Goal: Navigation & Orientation: Find specific page/section

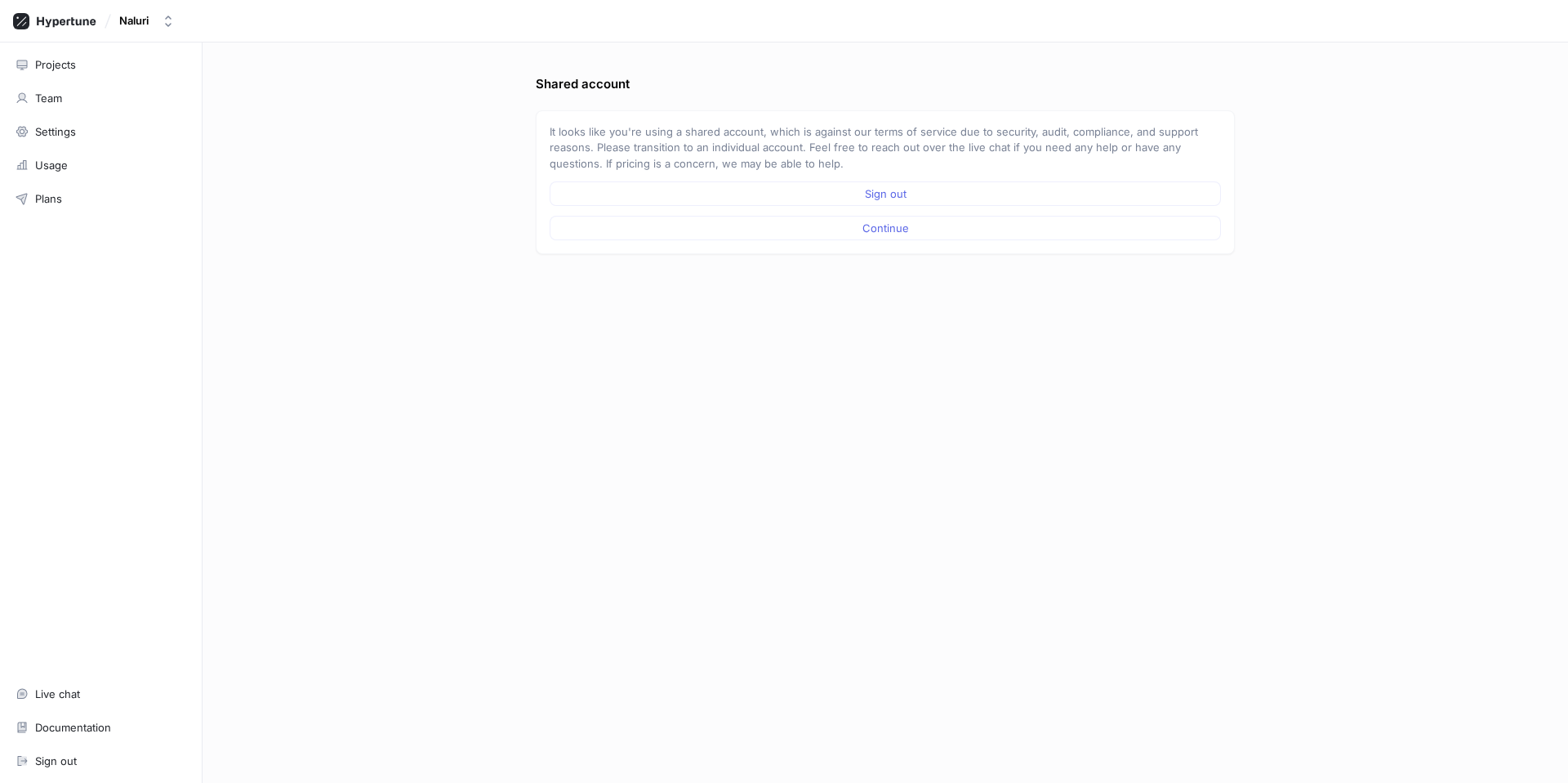
click at [354, 267] on div "Shared account It looks like you're using a shared account, which is against ou…" at bounding box center [885, 412] width 1365 height 740
click at [125, 59] on div "Projects" at bounding box center [100, 64] width 171 height 13
click at [898, 228] on span "Continue" at bounding box center [886, 228] width 46 height 9
click at [135, 100] on div "Team" at bounding box center [100, 98] width 171 height 13
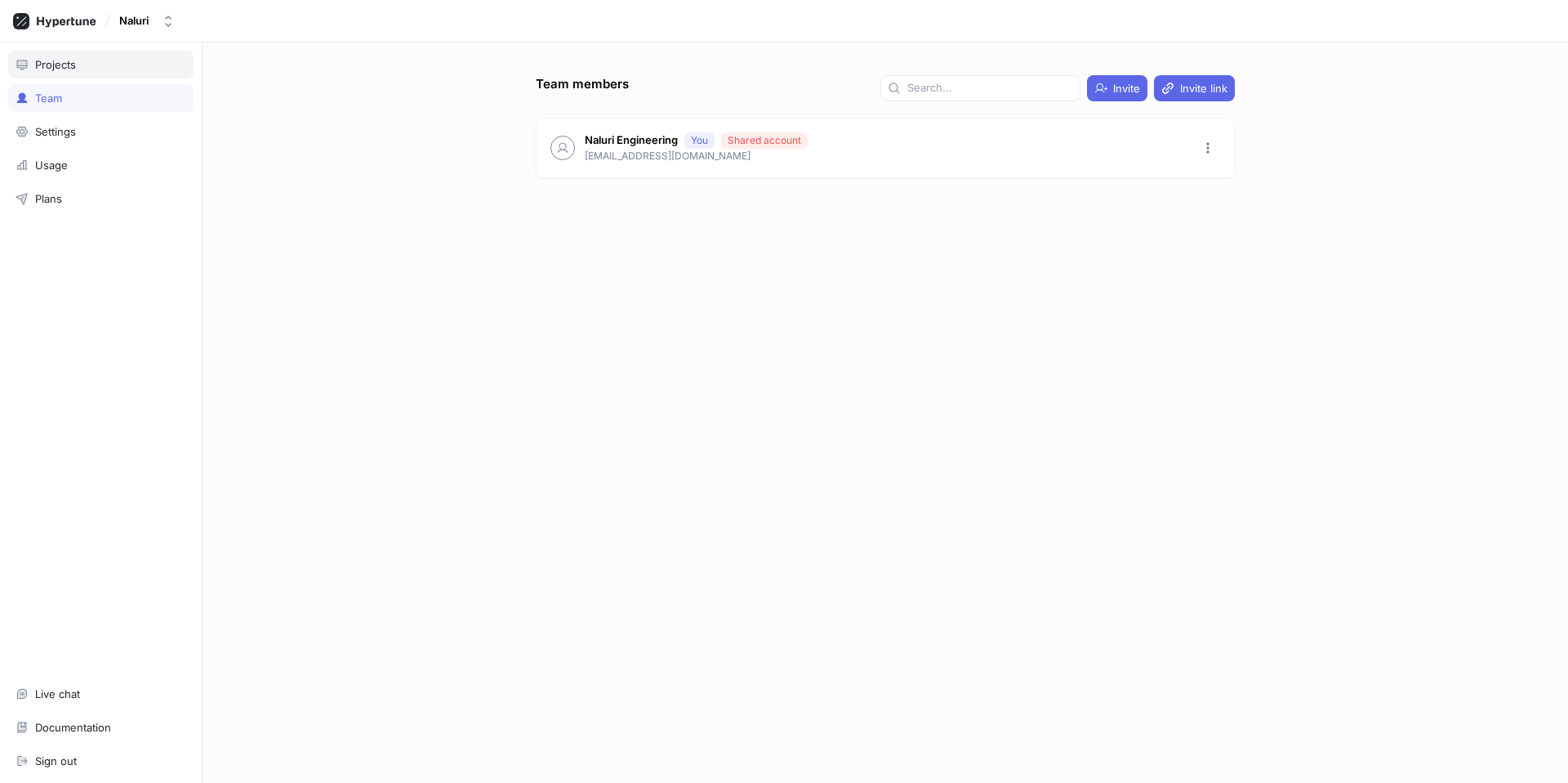
click at [156, 61] on div "Projects" at bounding box center [100, 64] width 171 height 13
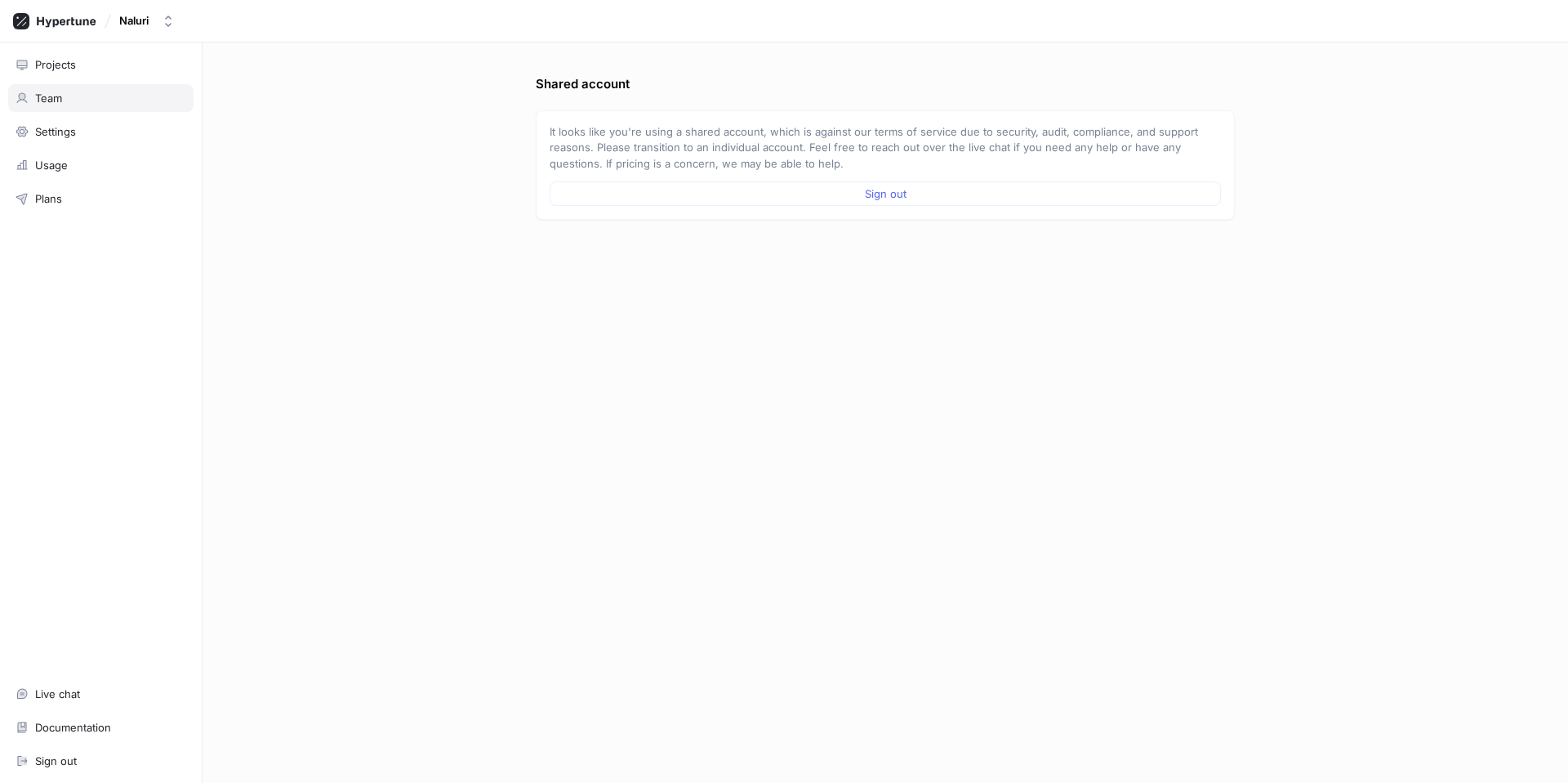
click at [116, 104] on div "Team" at bounding box center [100, 98] width 171 height 13
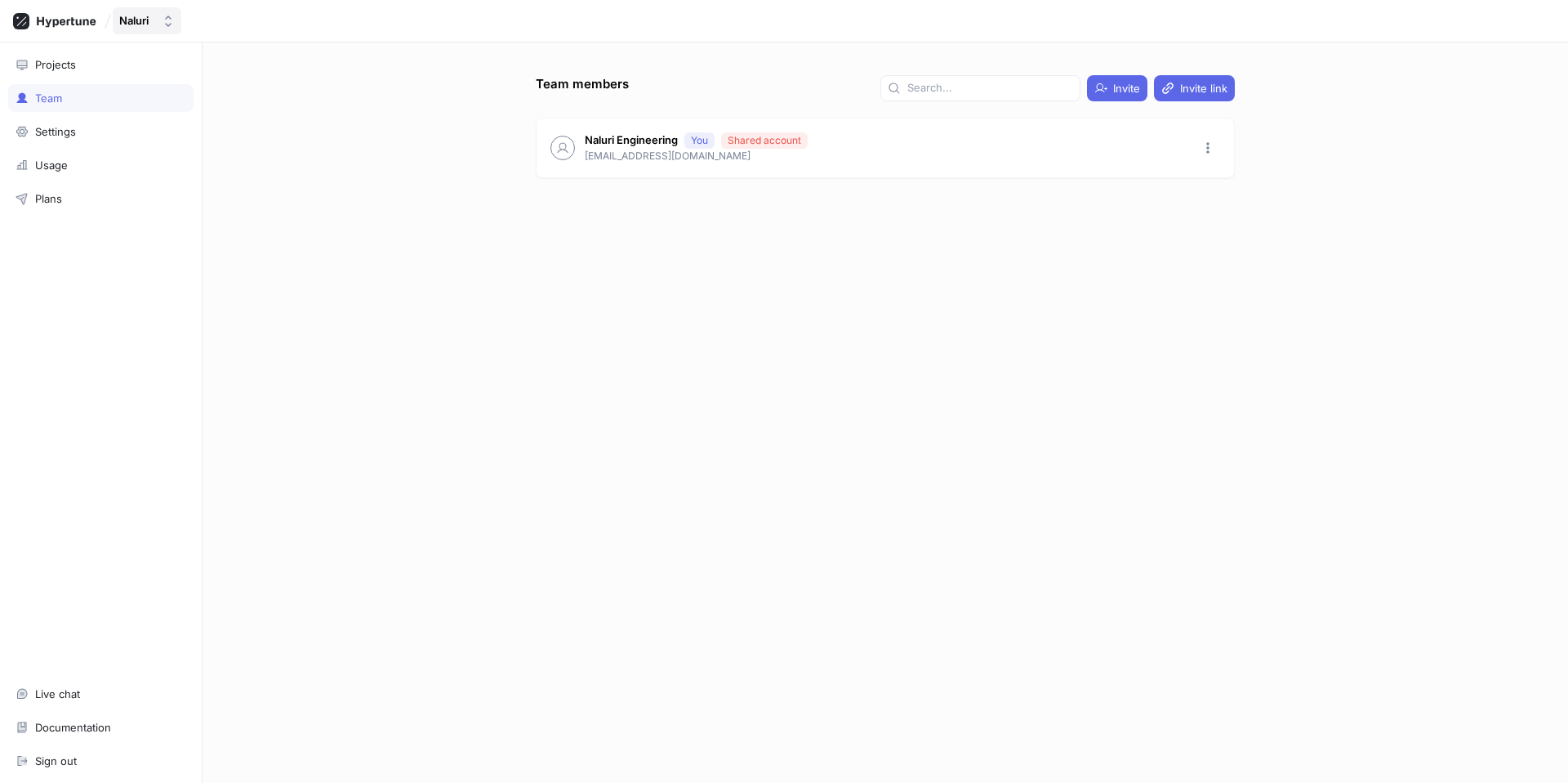
click at [152, 24] on div "Naluri" at bounding box center [137, 21] width 36 height 14
click at [377, 185] on div "Team members Invite Invite link Naluri Engineering You Shared account [EMAIL_AD…" at bounding box center [885, 412] width 1365 height 740
click at [154, 20] on div "Naluri" at bounding box center [137, 21] width 36 height 14
click at [204, 161] on span "Naluri Engineering" at bounding box center [220, 165] width 148 height 14
click at [693, 153] on p "1 member" at bounding box center [837, 159] width 487 height 16
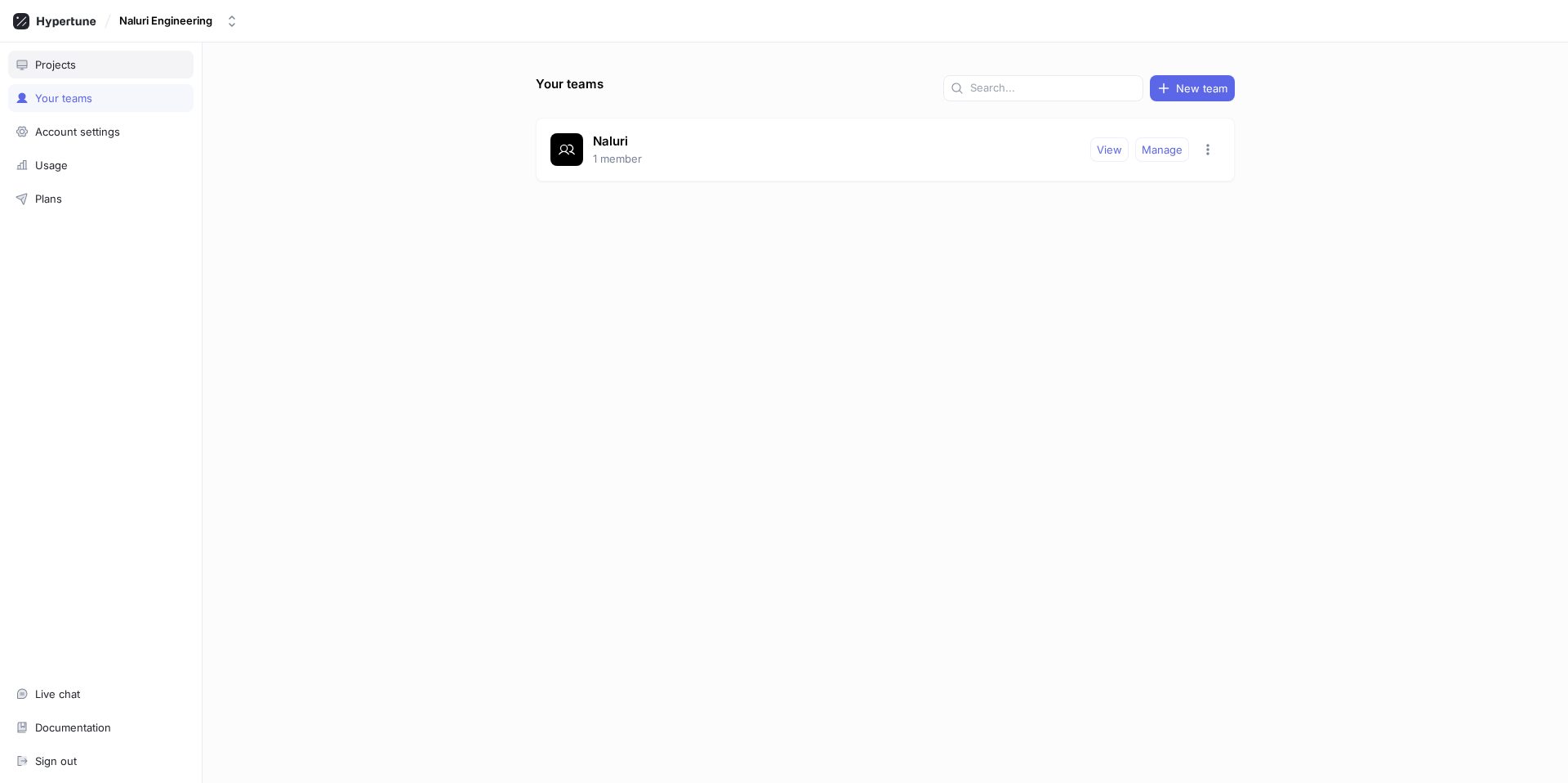
click at [119, 67] on div "Projects" at bounding box center [100, 64] width 171 height 13
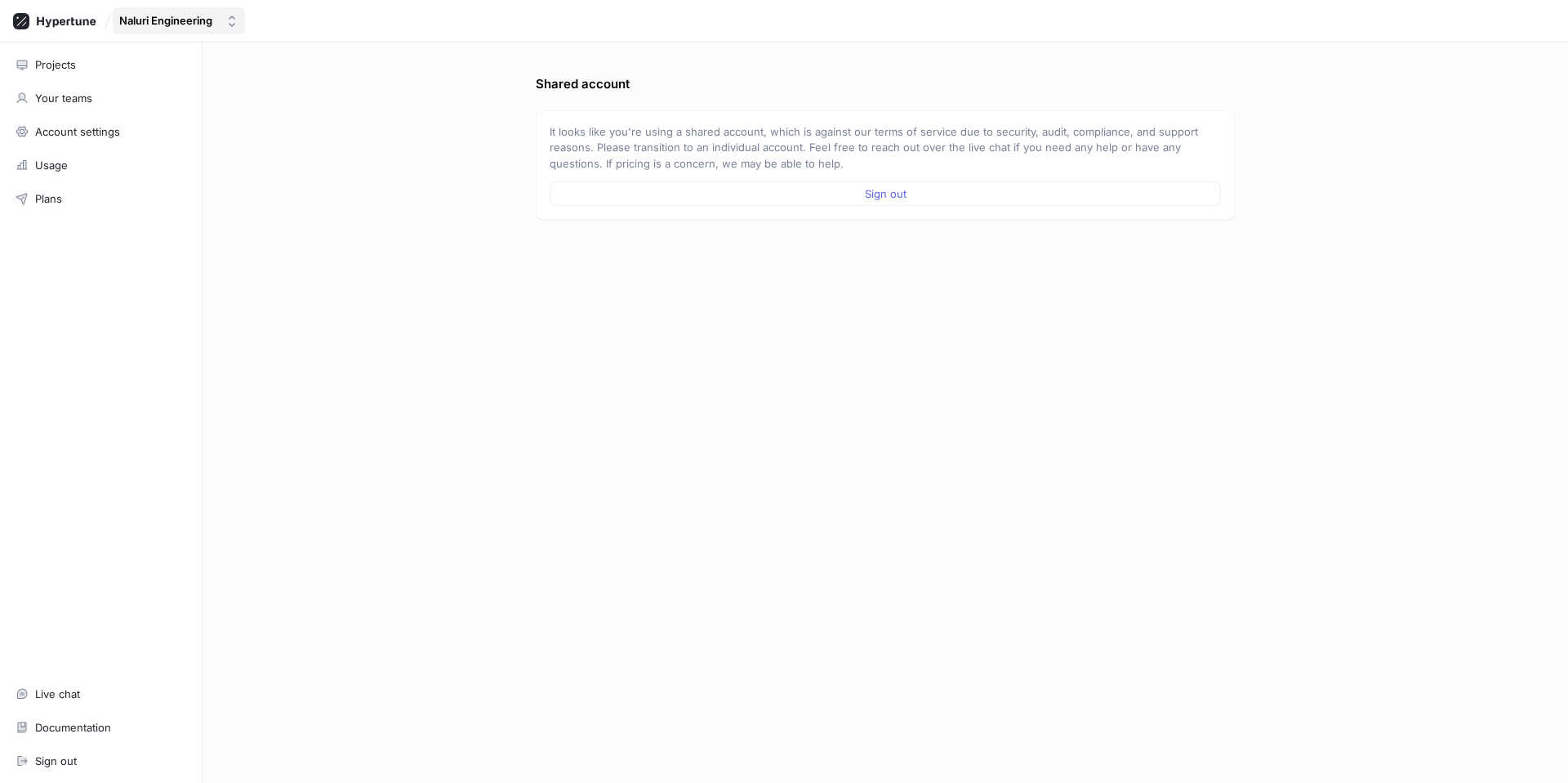
click at [215, 15] on div "Naluri Engineering" at bounding box center [169, 21] width 100 height 14
click at [166, 106] on span "Naluri" at bounding box center [220, 112] width 148 height 14
click at [99, 70] on div "Projects" at bounding box center [100, 64] width 171 height 13
click at [709, 229] on button "Continue" at bounding box center [885, 228] width 671 height 25
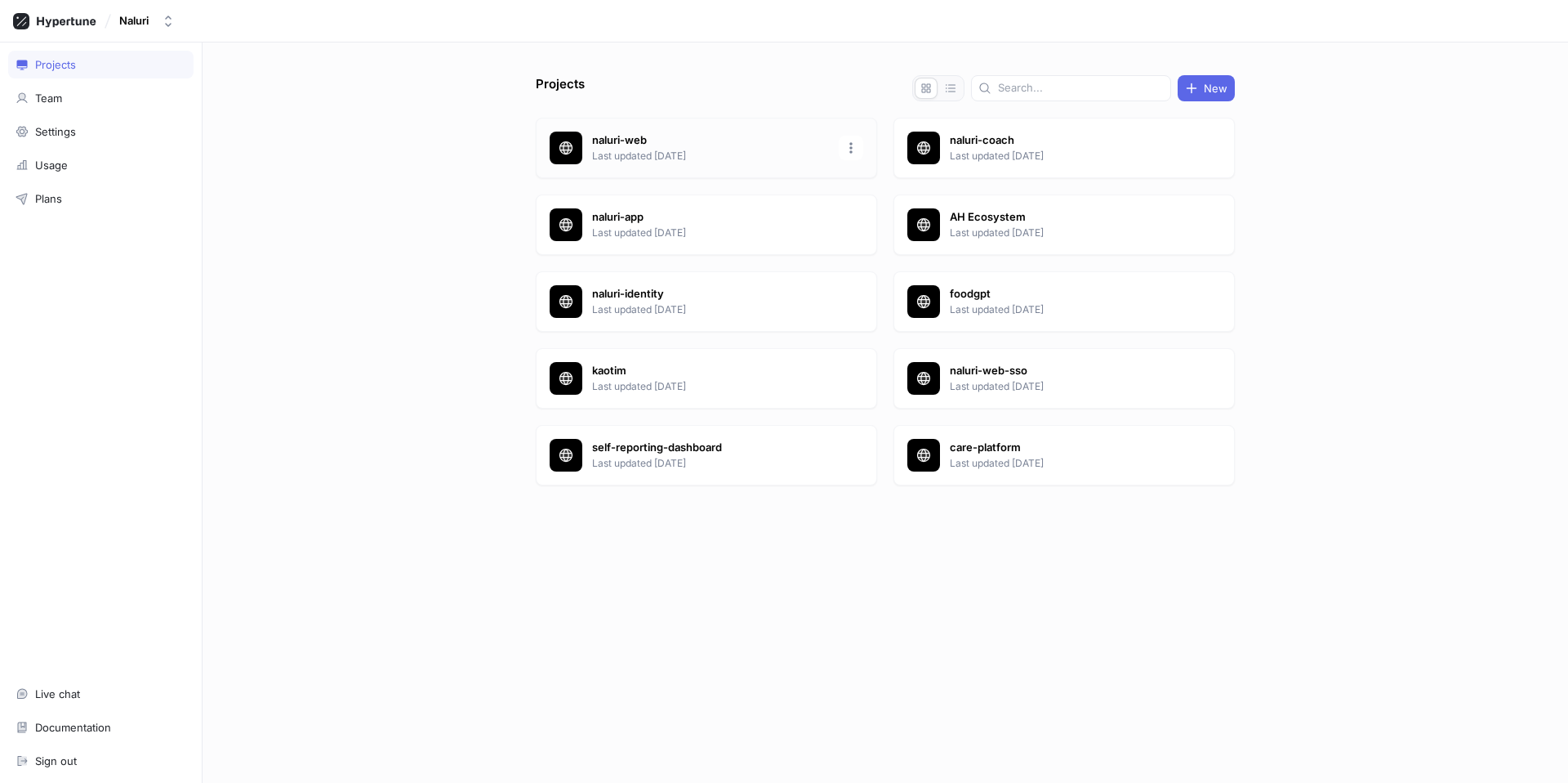
click at [702, 144] on p "naluri-web" at bounding box center [711, 140] width 237 height 16
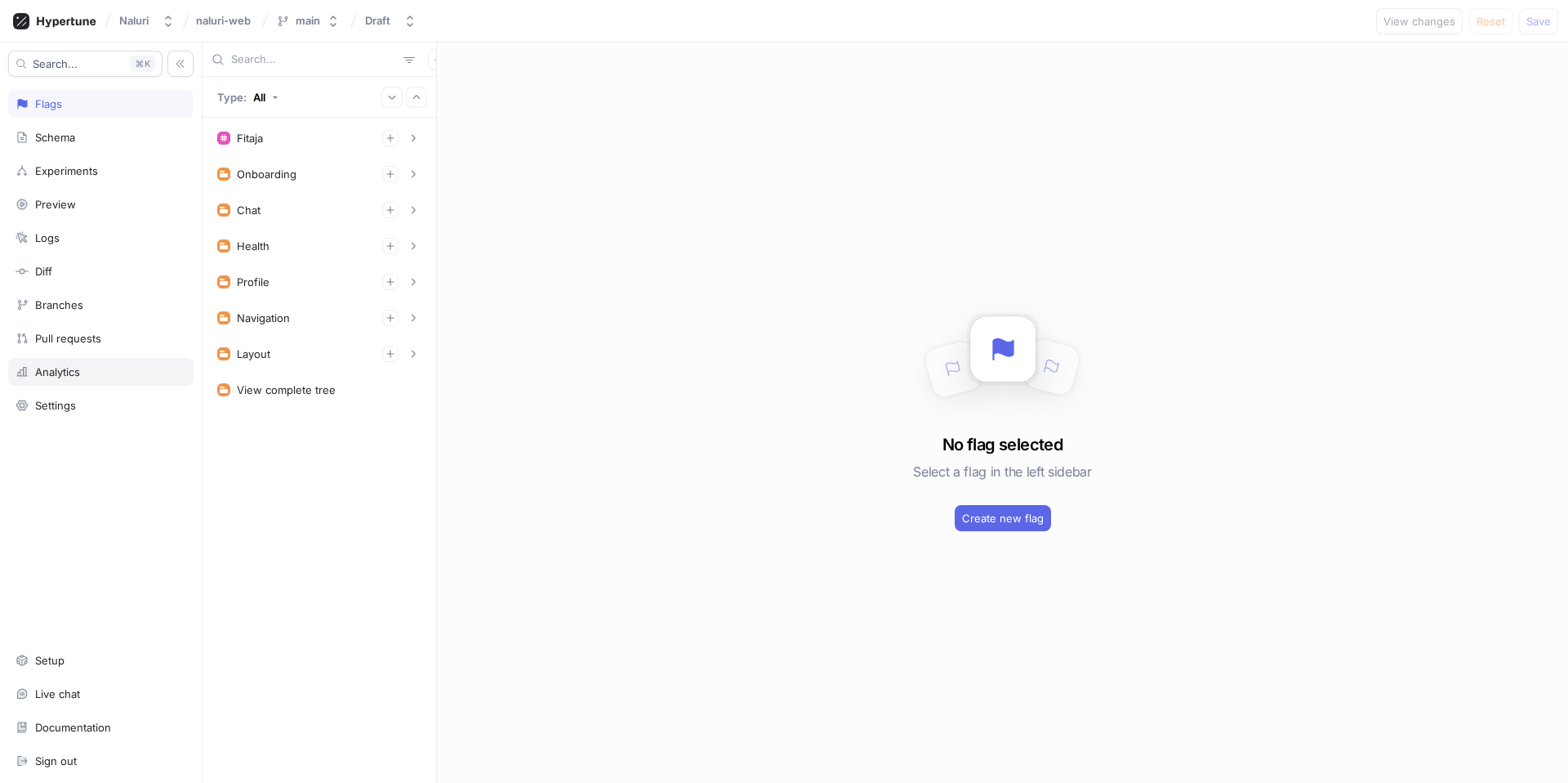
click at [95, 372] on div "Analytics" at bounding box center [100, 371] width 171 height 13
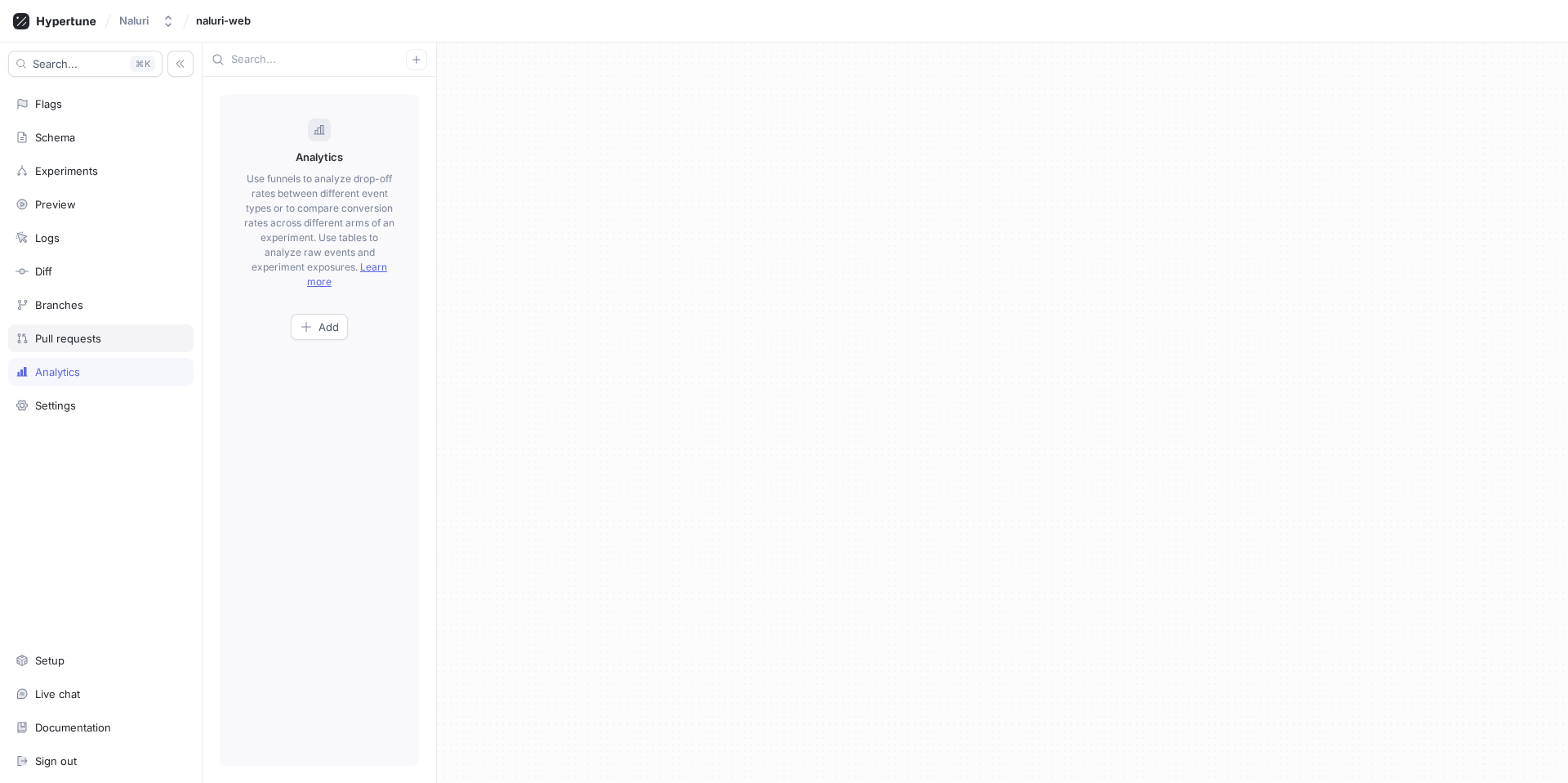
click at [100, 338] on div "Pull requests" at bounding box center [100, 337] width 171 height 13
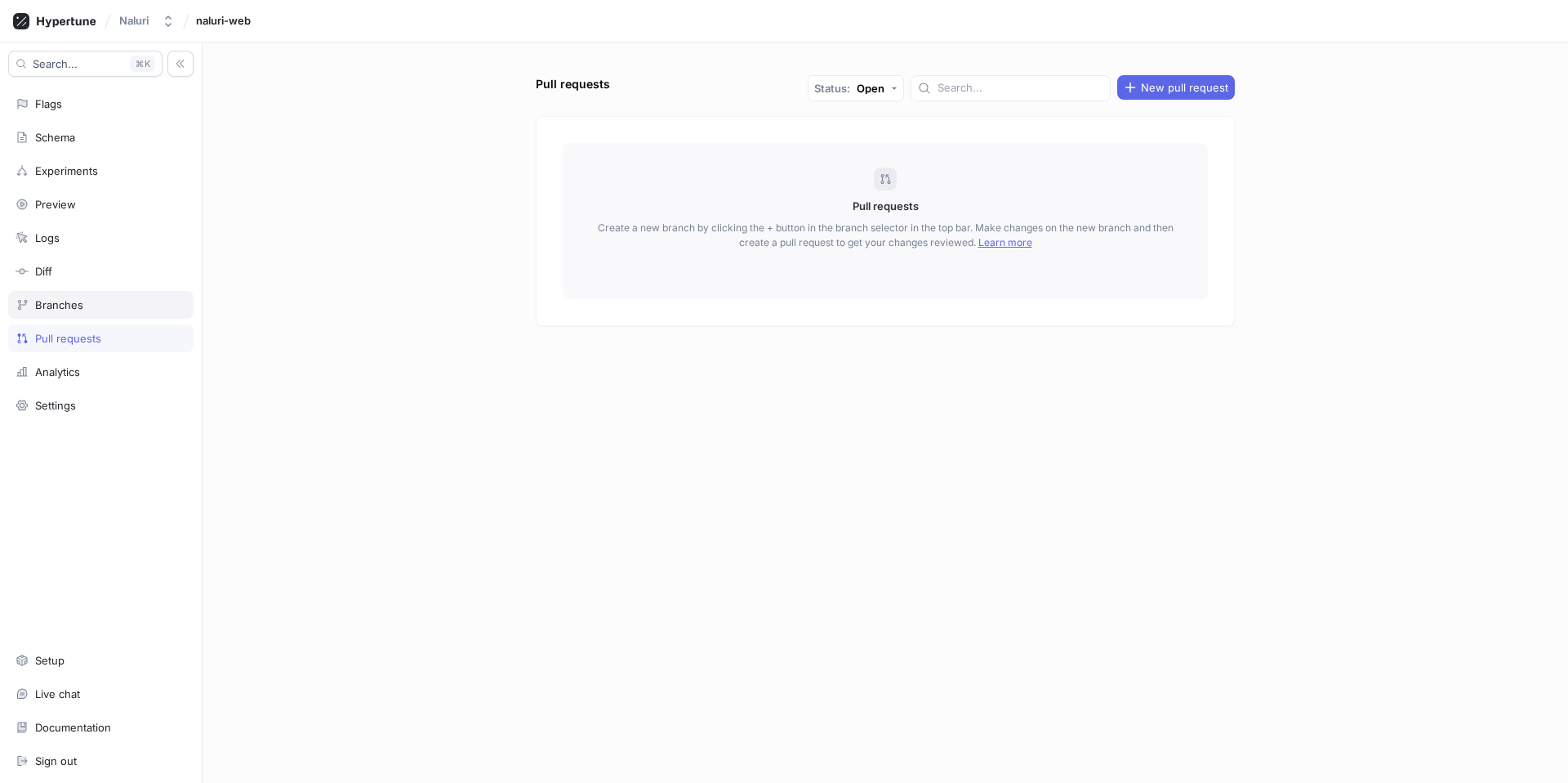
click at [125, 298] on div "Branches" at bounding box center [100, 304] width 171 height 13
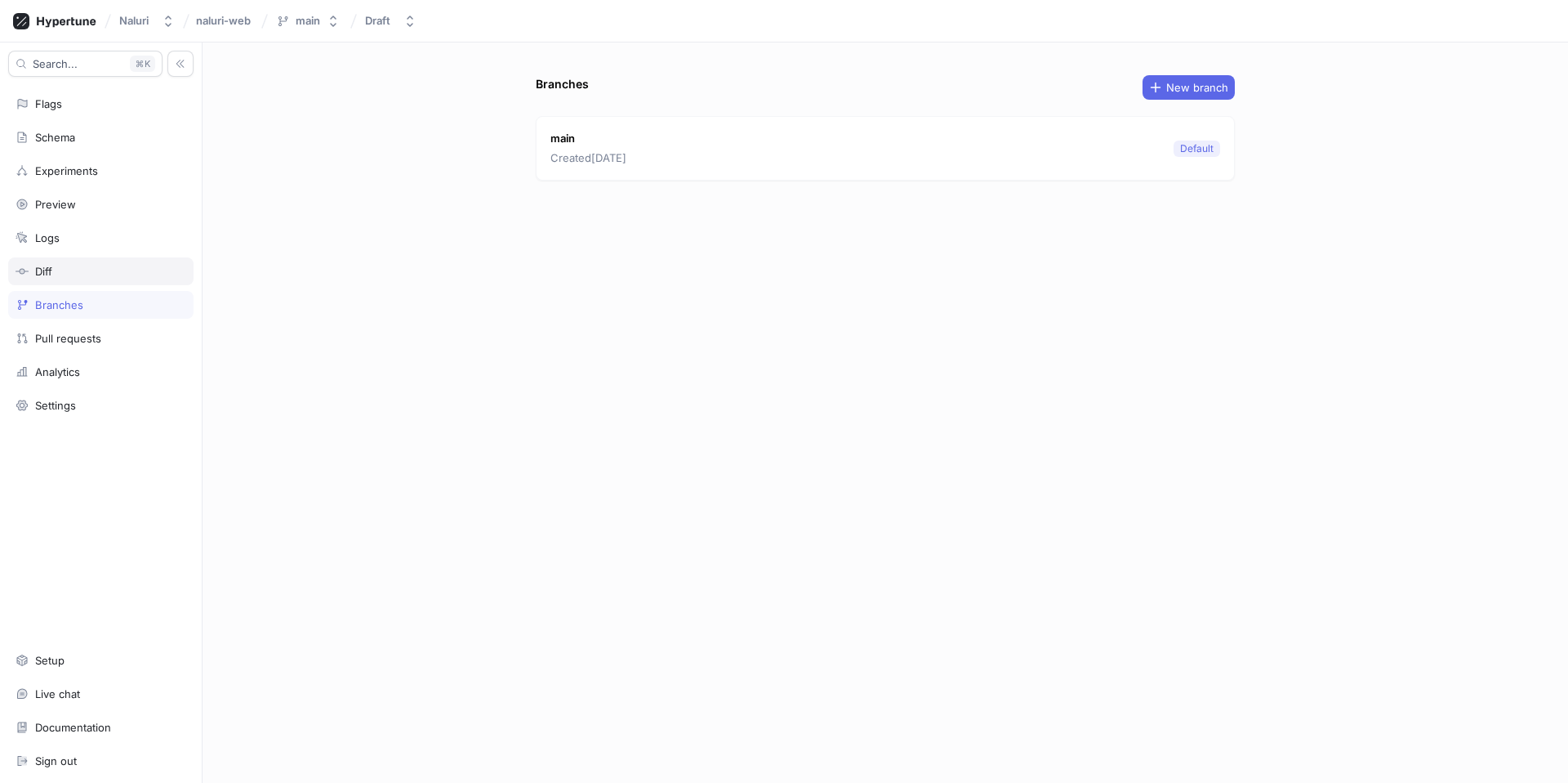
click at [122, 272] on div "Diff" at bounding box center [100, 270] width 171 height 13
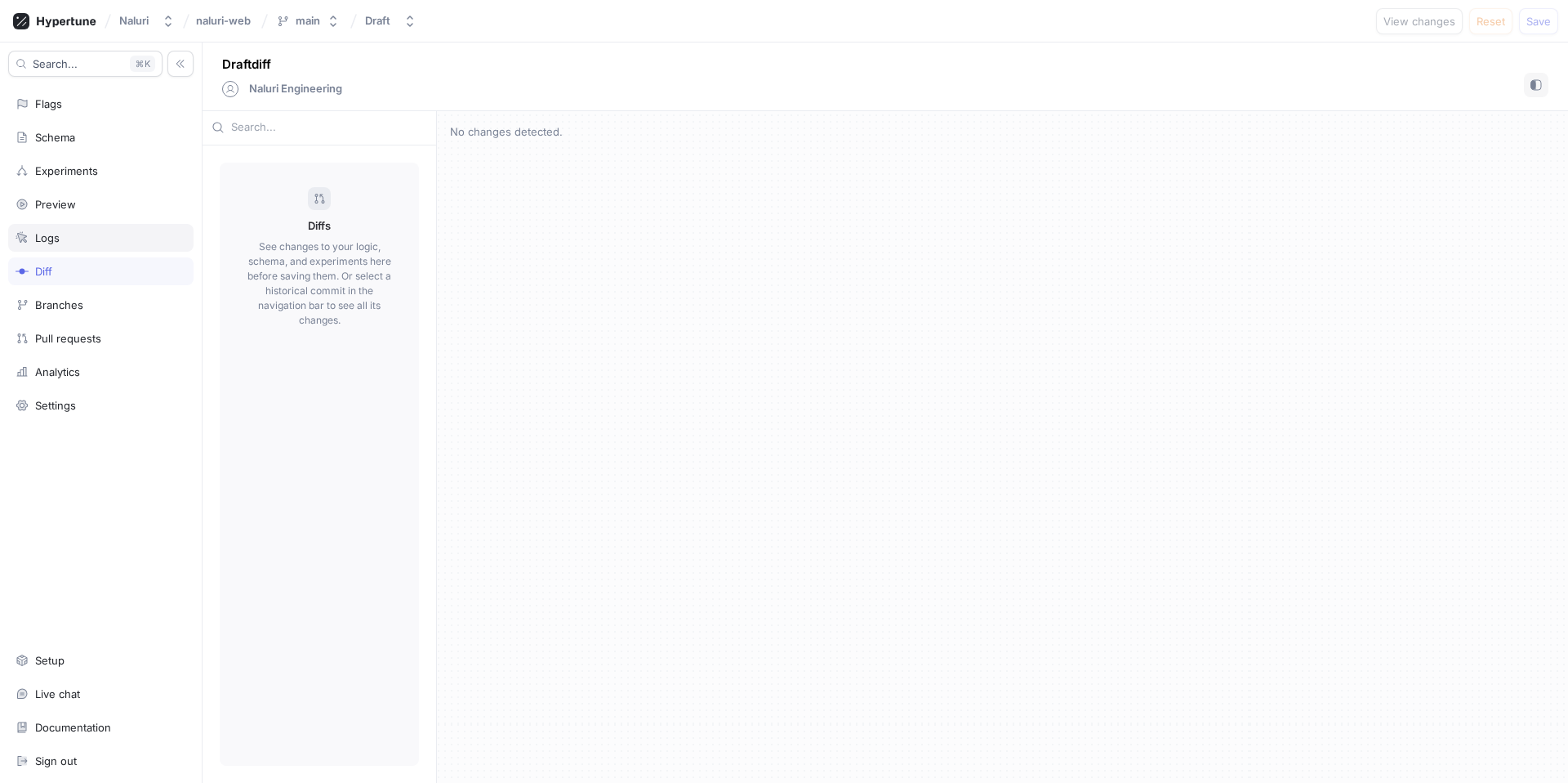
click at [125, 234] on div "Logs" at bounding box center [100, 237] width 171 height 13
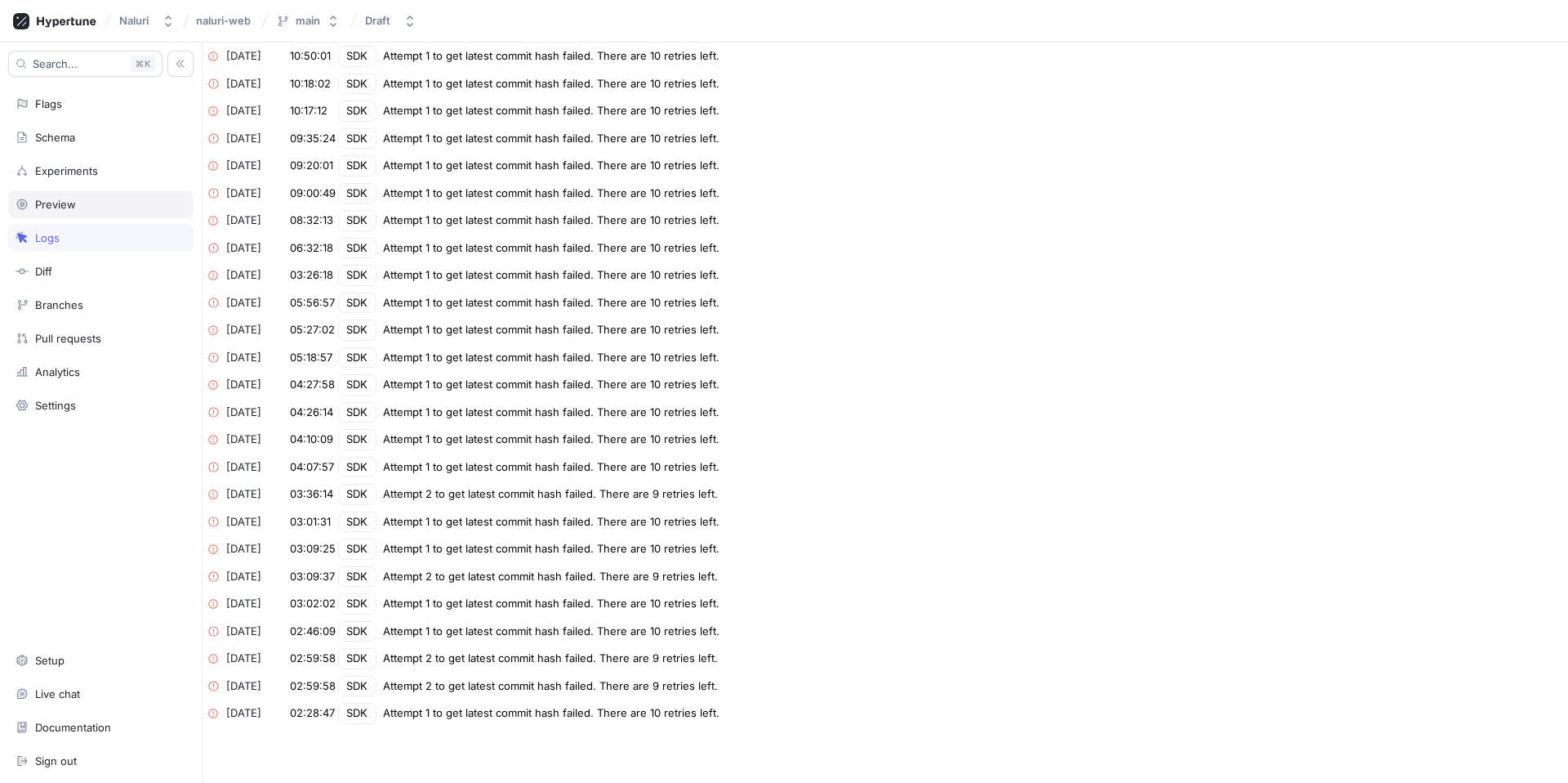
click at [112, 204] on div "Preview" at bounding box center [100, 203] width 171 height 13
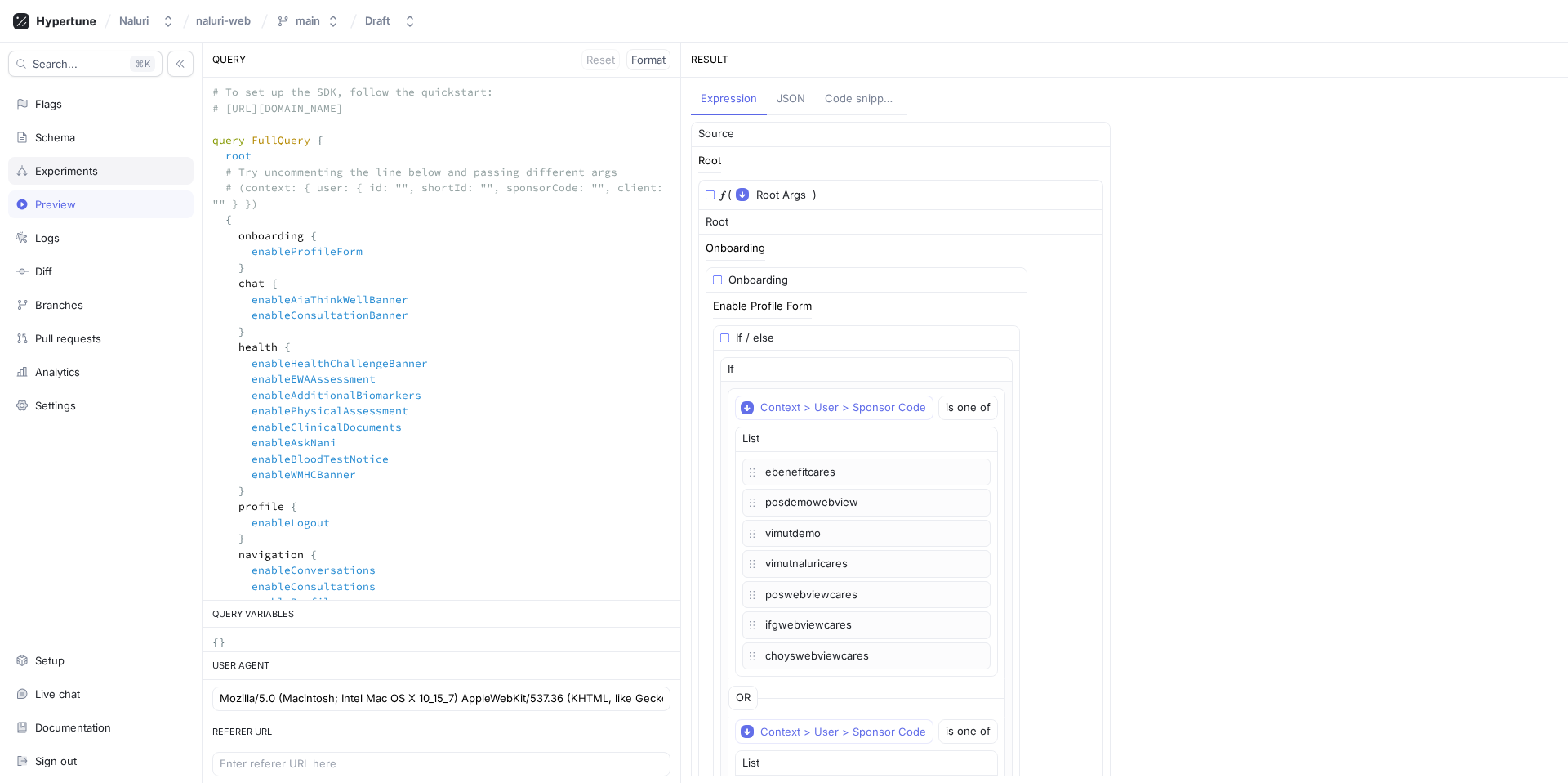
click at [112, 167] on div "Experiments" at bounding box center [100, 170] width 171 height 13
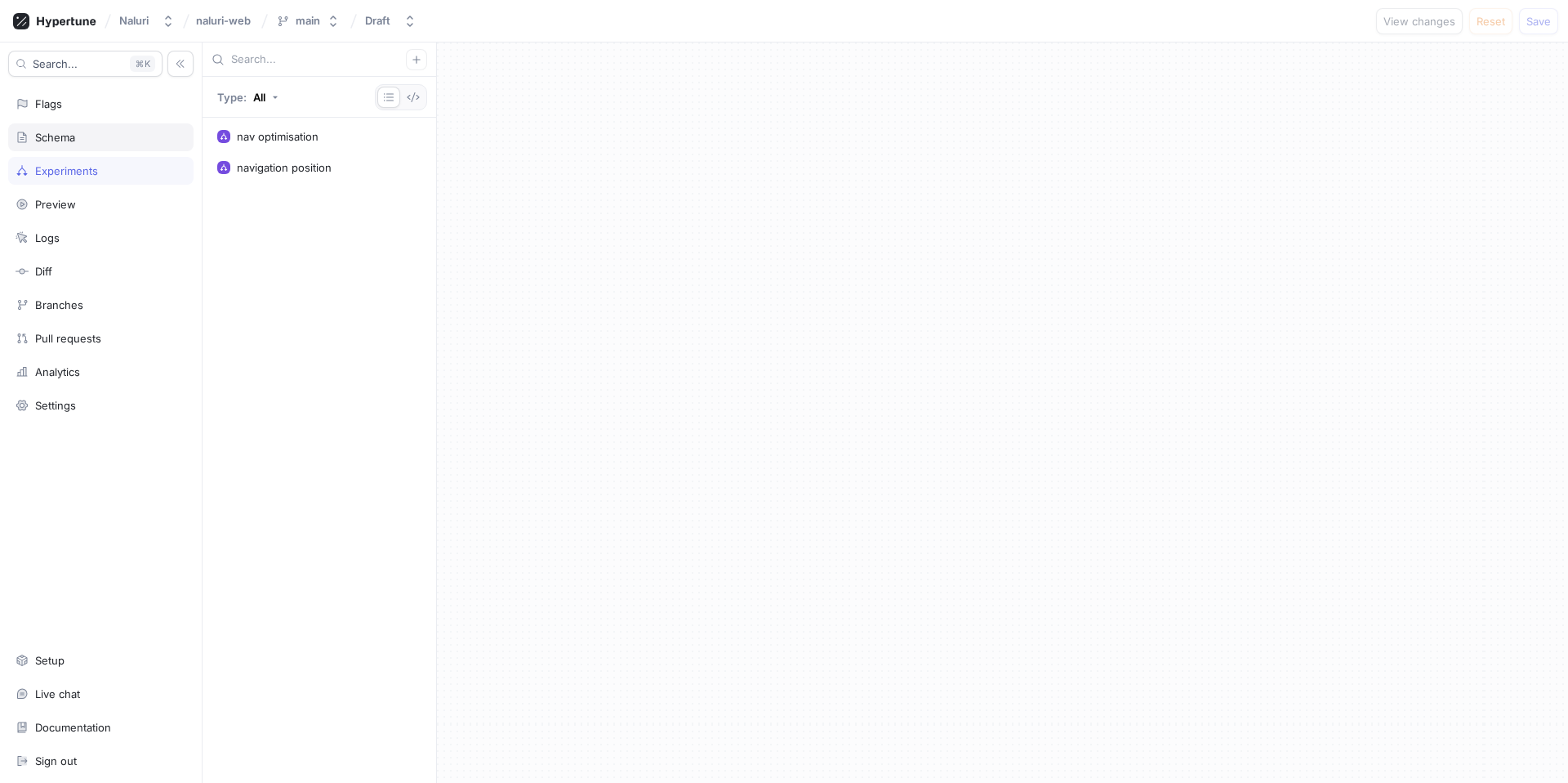
click at [110, 142] on div "Schema" at bounding box center [100, 137] width 171 height 13
